Goal: Transaction & Acquisition: Obtain resource

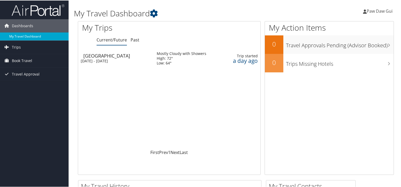
click at [33, 35] on link "My Travel Dashboard" at bounding box center [34, 36] width 69 height 8
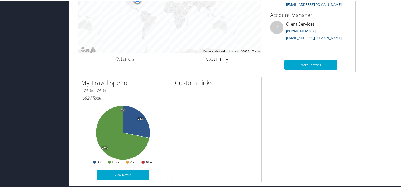
scroll to position [217, 0]
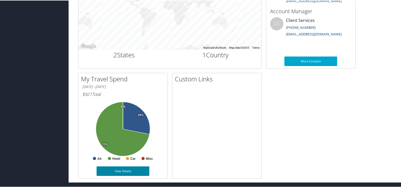
click at [123, 169] on link "View Details" at bounding box center [122, 170] width 53 height 9
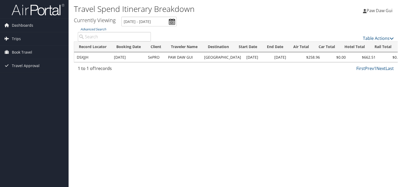
click at [359, 57] on td "$662.51" at bounding box center [363, 56] width 30 height 9
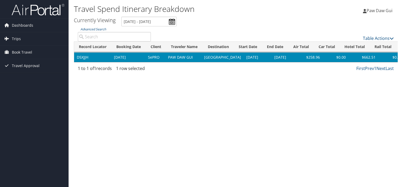
click at [378, 56] on td "$0.00" at bounding box center [391, 56] width 26 height 9
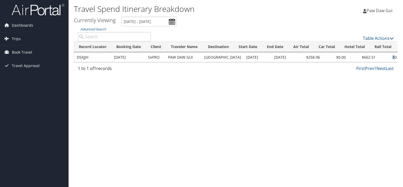
click at [378, 56] on td "$0.00" at bounding box center [391, 56] width 26 height 9
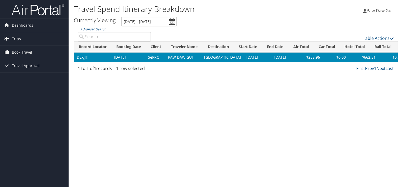
drag, startPoint x: 370, startPoint y: 56, endPoint x: 313, endPoint y: 75, distance: 60.2
click at [313, 75] on div "Travel Spend Itinerary Breakdown Paw Daw Gui Paw Daw Gui My Settings Travel Age…" at bounding box center [236, 93] width 334 height 187
click at [390, 40] on icon at bounding box center [391, 38] width 4 height 4
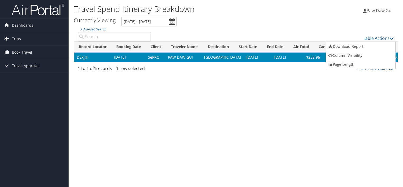
click at [303, 67] on div at bounding box center [201, 93] width 403 height 187
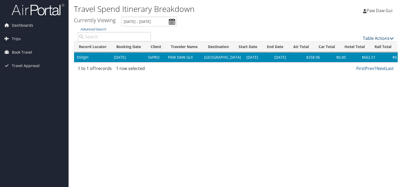
click at [389, 38] on icon at bounding box center [391, 38] width 4 height 4
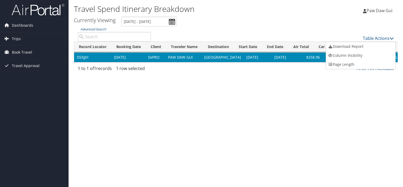
click at [195, 54] on div at bounding box center [201, 93] width 403 height 187
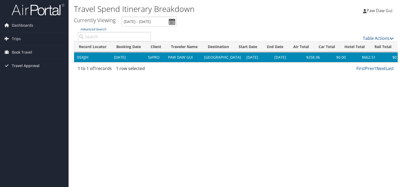
click at [28, 65] on span "Travel Approval" at bounding box center [26, 65] width 28 height 13
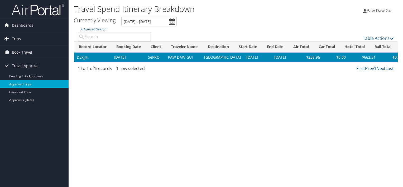
click at [26, 85] on link "Approved Trips" at bounding box center [34, 84] width 69 height 8
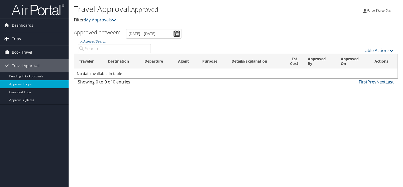
click at [28, 42] on link "Trips" at bounding box center [34, 38] width 69 height 13
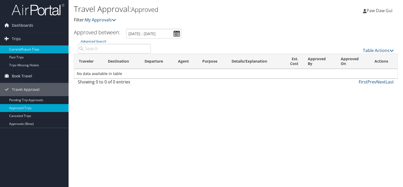
click at [29, 48] on link "Current/Future Trips" at bounding box center [34, 49] width 69 height 8
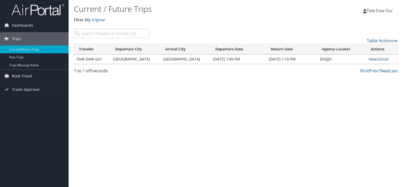
click at [370, 60] on link "View" at bounding box center [372, 58] width 8 height 5
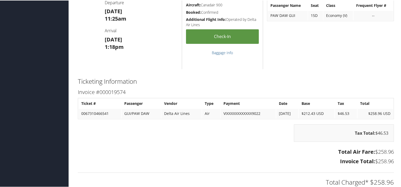
scroll to position [422, 0]
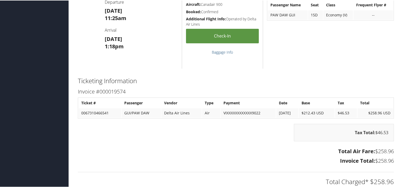
click at [217, 54] on link "Baggage Info" at bounding box center [222, 51] width 21 height 5
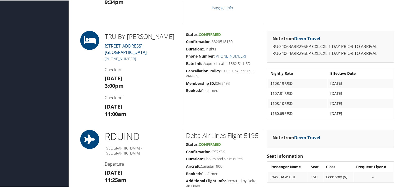
scroll to position [264, 0]
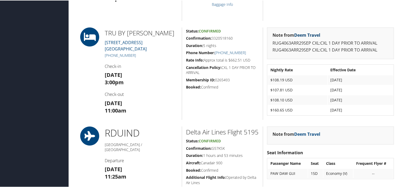
click at [309, 35] on link "Deem Travel" at bounding box center [307, 35] width 26 height 6
click at [211, 30] on span "Confirmed" at bounding box center [209, 30] width 22 height 5
drag, startPoint x: 294, startPoint y: 73, endPoint x: 298, endPoint y: 77, distance: 6.0
click at [295, 73] on th "Nightly Rate" at bounding box center [297, 69] width 59 height 9
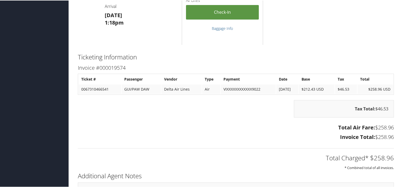
scroll to position [448, 0]
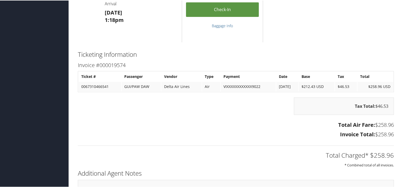
click at [384, 107] on div "Tax Total: $46.53" at bounding box center [344, 105] width 100 height 17
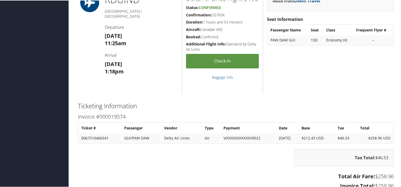
scroll to position [401, 0]
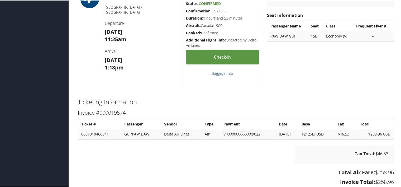
drag, startPoint x: 111, startPoint y: 121, endPoint x: 115, endPoint y: 110, distance: 11.3
click at [112, 121] on th "Ticket #" at bounding box center [100, 123] width 42 height 9
click at [116, 110] on h3 "Invoice #000019574" at bounding box center [236, 111] width 316 height 7
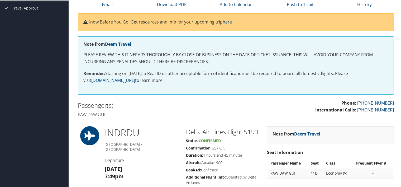
click at [192, 99] on div "Passenger(s) Paw daw Gui" at bounding box center [155, 109] width 162 height 20
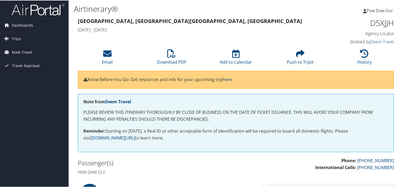
scroll to position [0, 0]
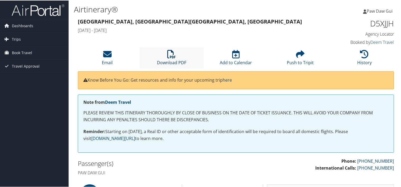
click at [172, 60] on link "Download PDF" at bounding box center [171, 58] width 29 height 13
click at [123, 59] on li "Email" at bounding box center [107, 57] width 64 height 21
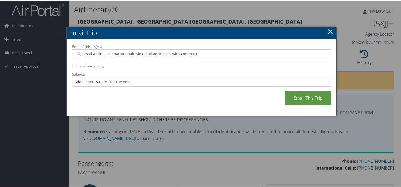
click at [329, 31] on link "×" at bounding box center [330, 31] width 6 height 11
